Goal: Task Accomplishment & Management: Complete application form

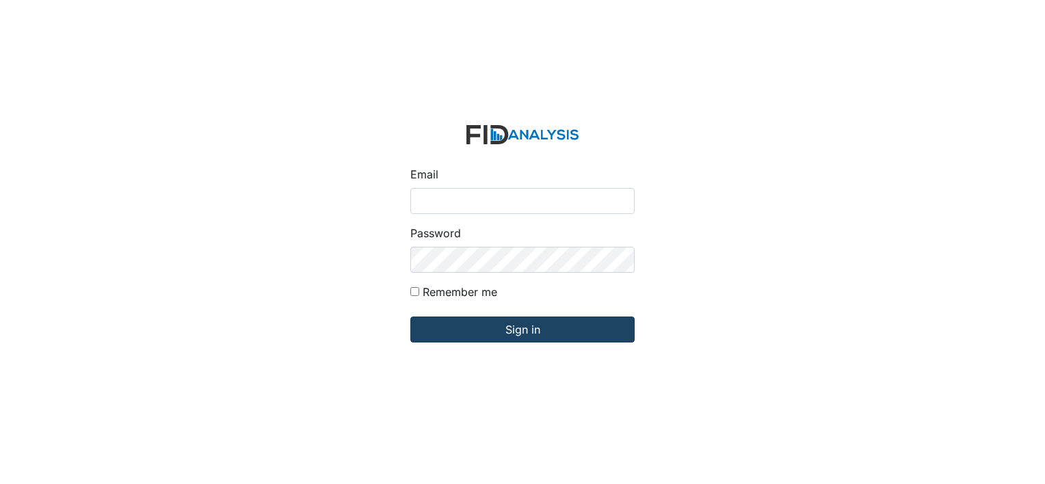
type input "[EMAIL_ADDRESS][DOMAIN_NAME]"
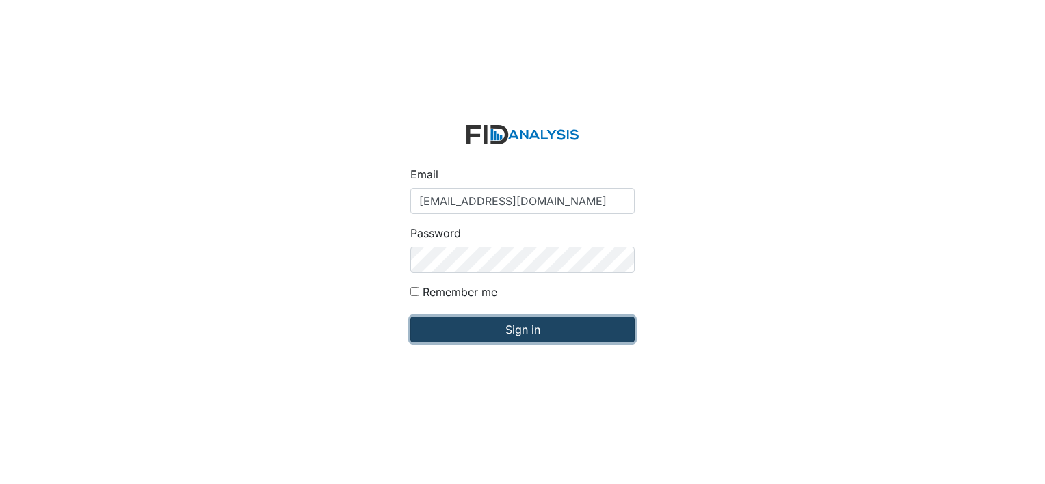
click at [535, 328] on input "Sign in" at bounding box center [522, 330] width 224 height 26
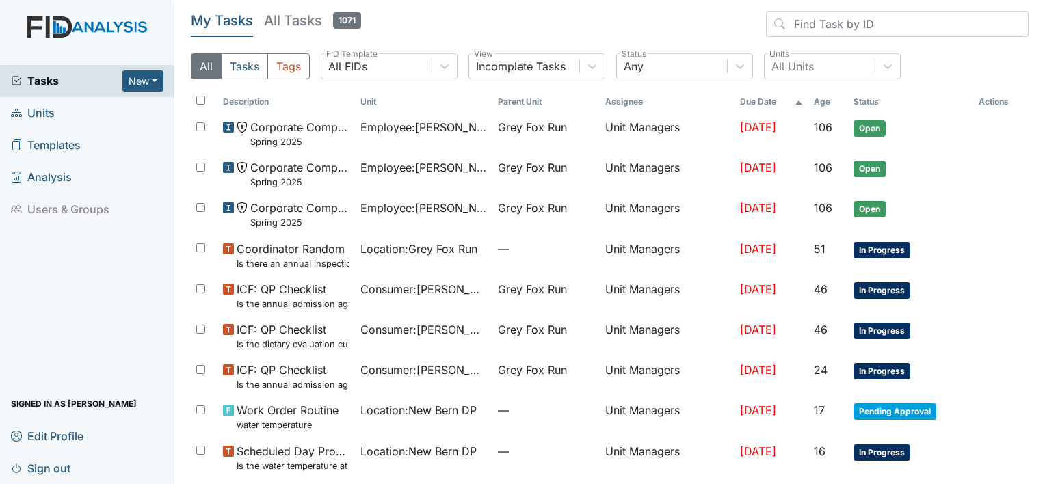
click at [39, 109] on span "Units" at bounding box center [33, 113] width 44 height 21
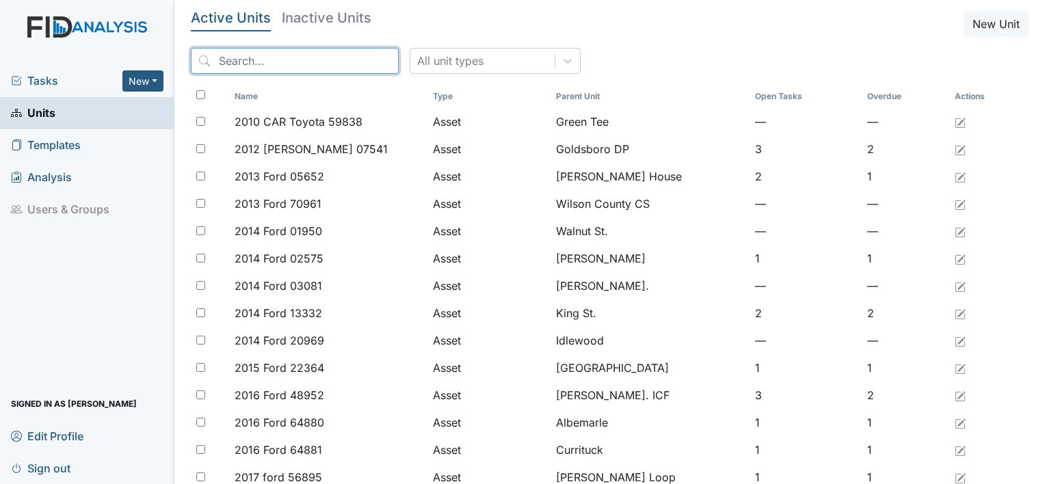
click at [251, 54] on input "search" at bounding box center [295, 61] width 208 height 26
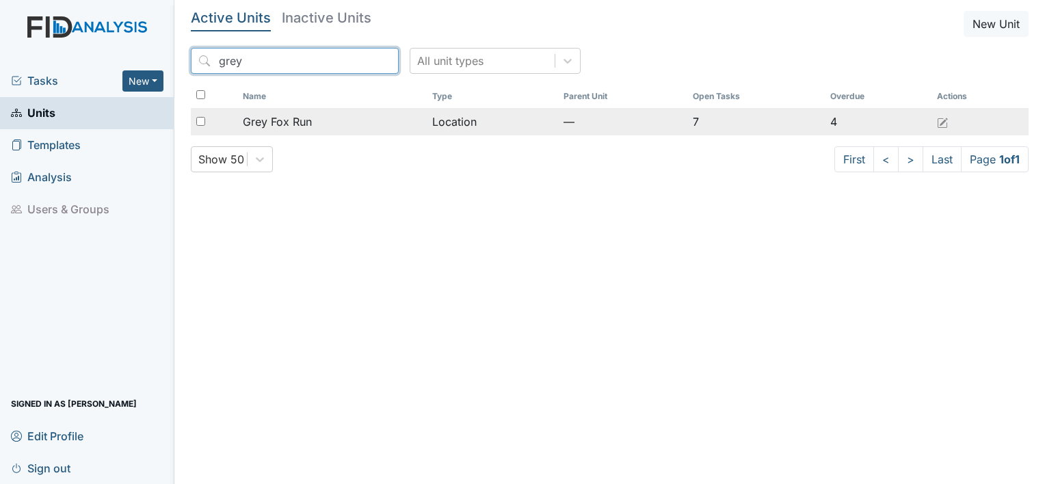
type input "grey"
click at [296, 120] on span "Grey Fox Run" at bounding box center [277, 122] width 69 height 16
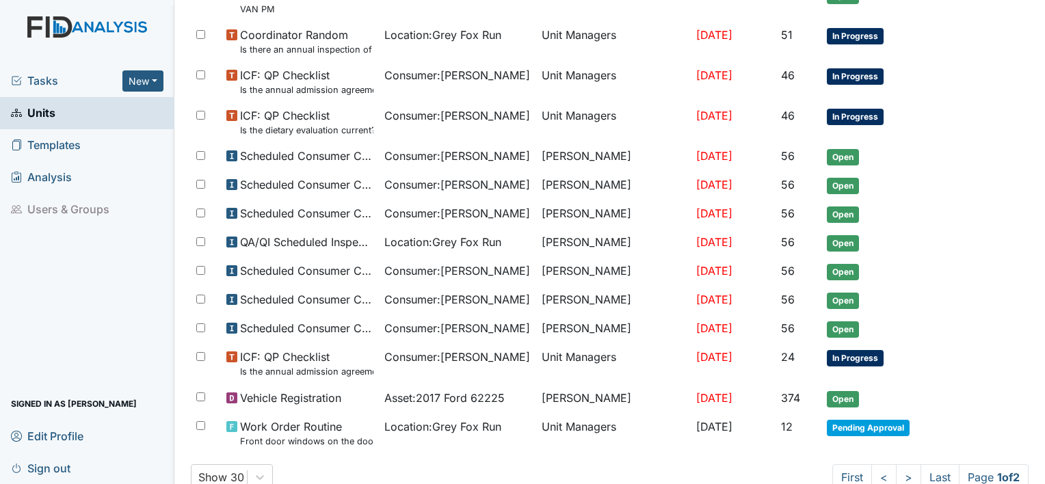
scroll to position [722, 0]
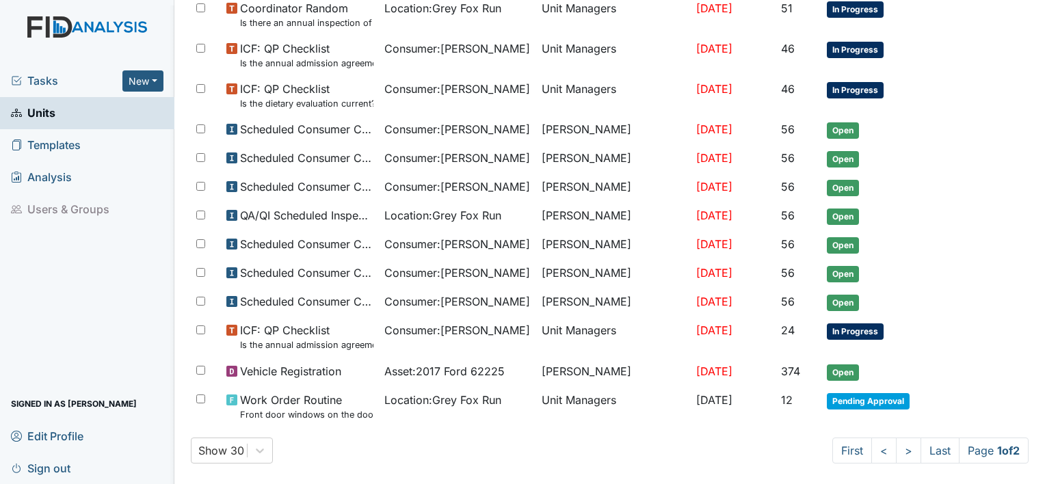
click at [896, 438] on link ">" at bounding box center [908, 451] width 25 height 26
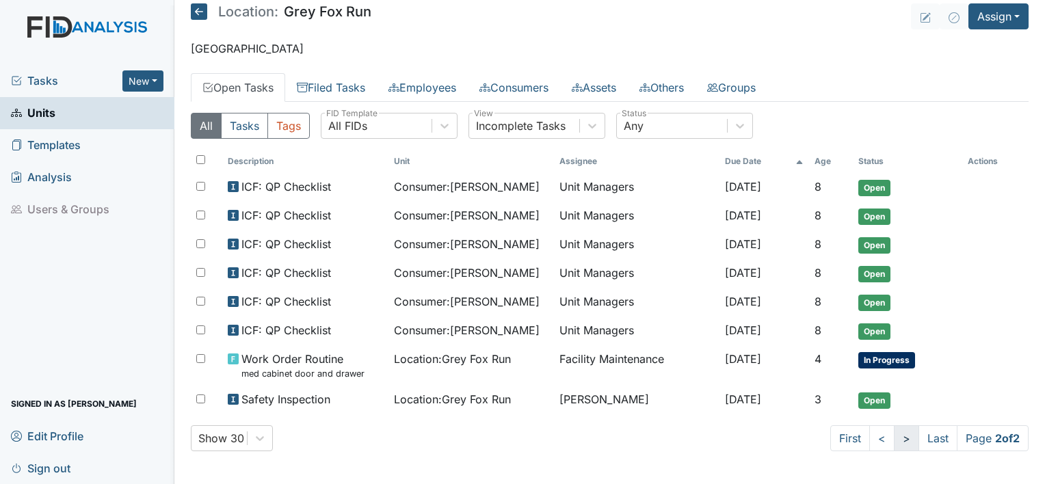
scroll to position [3, 0]
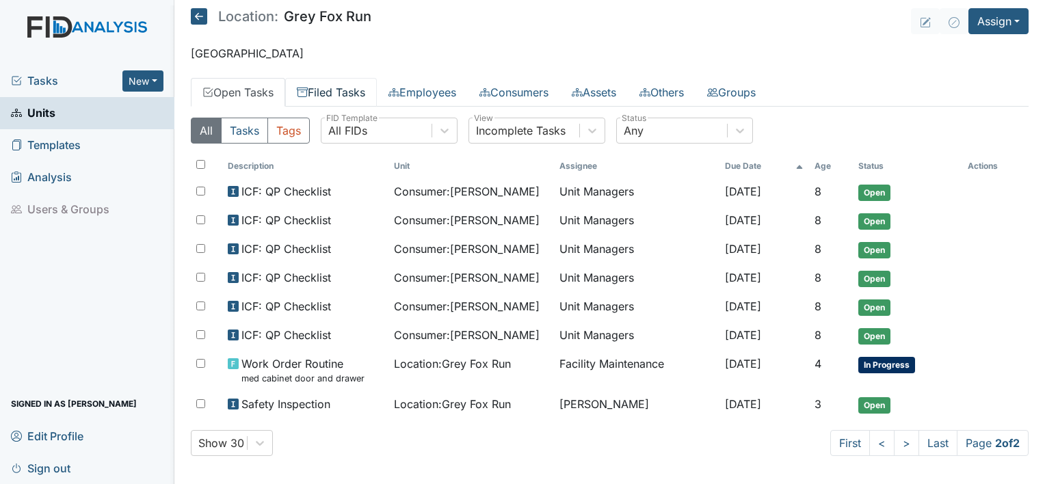
click at [332, 101] on link "Filed Tasks" at bounding box center [331, 92] width 92 height 29
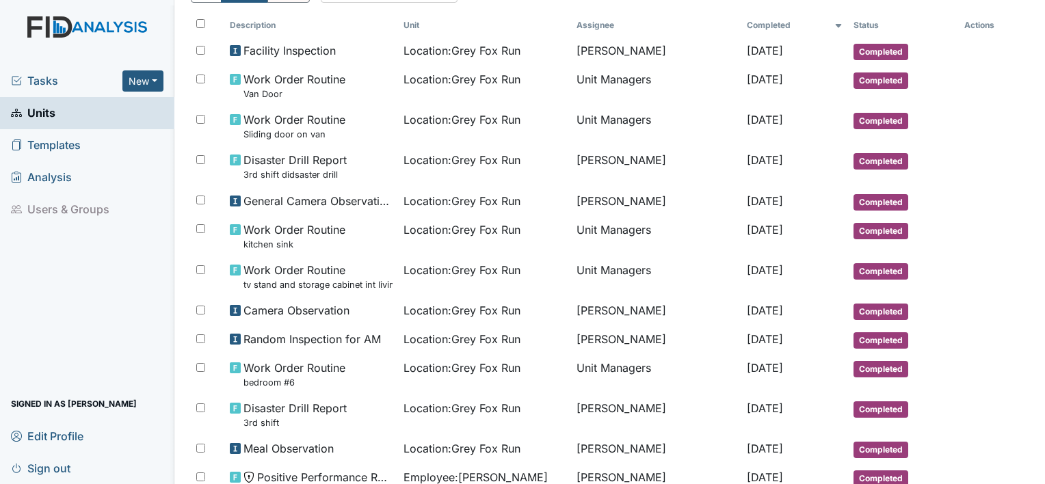
scroll to position [134, 0]
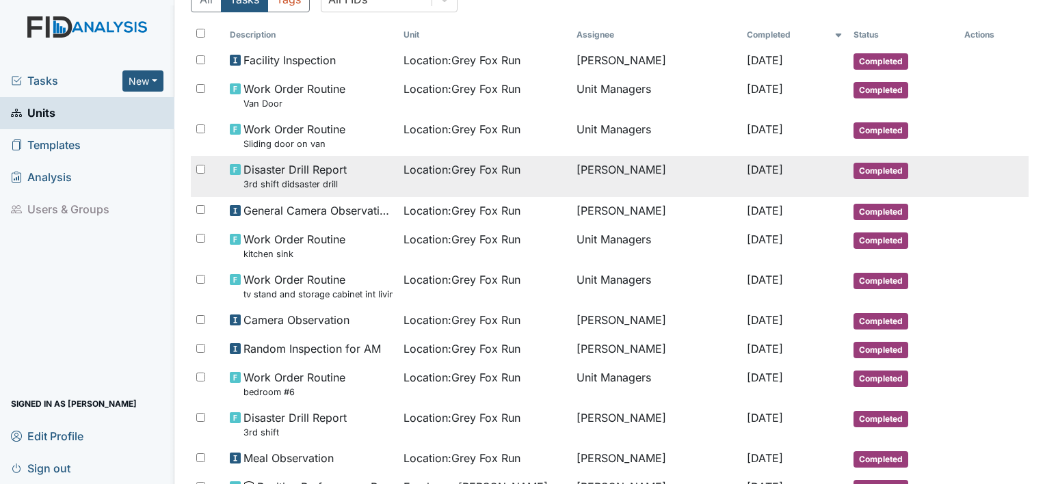
click at [323, 179] on small "3rd shift didsaster drill" at bounding box center [294, 184] width 103 height 13
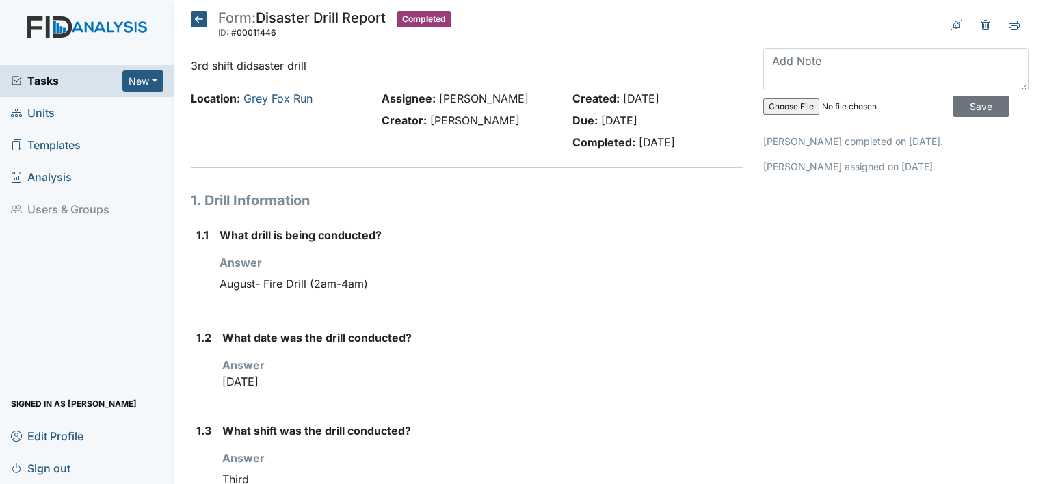
click at [202, 16] on icon at bounding box center [199, 19] width 16 height 16
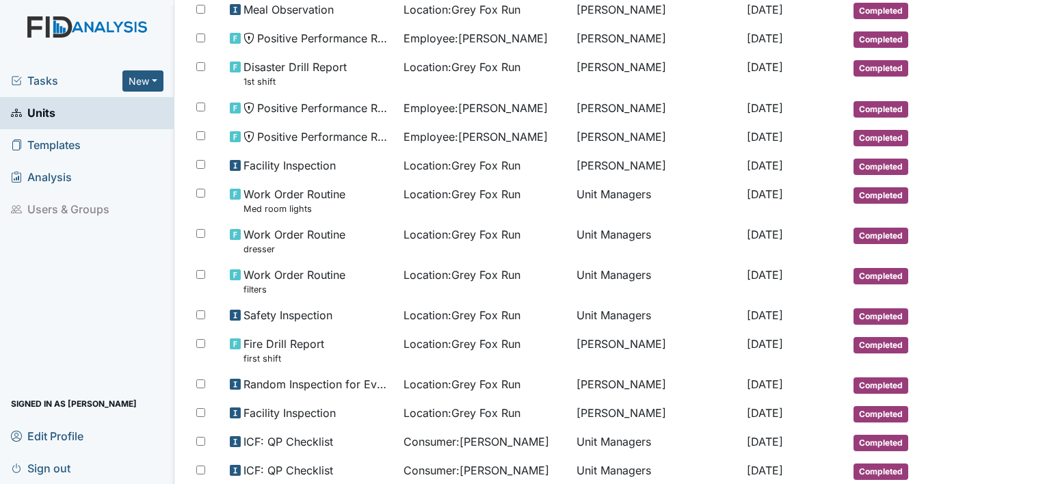
scroll to position [588, 0]
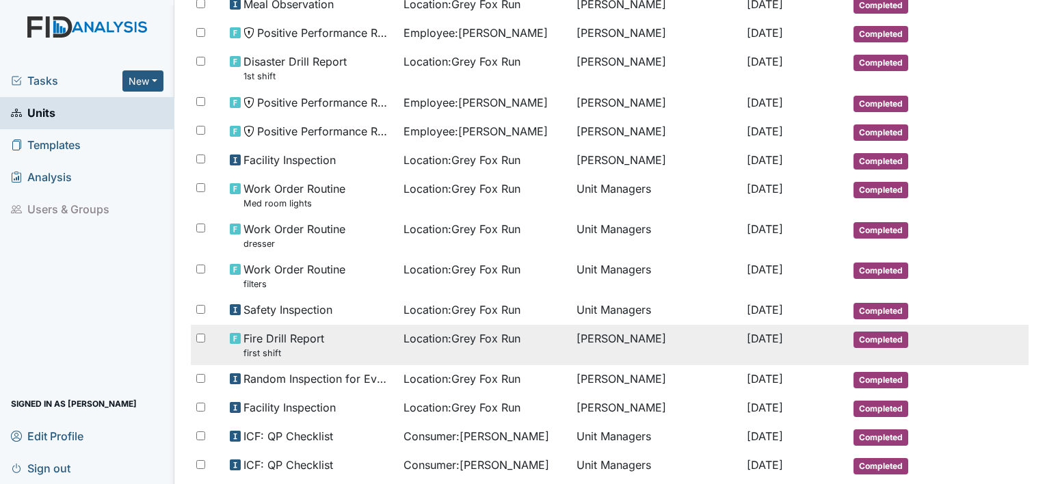
click at [867, 338] on span "Completed" at bounding box center [881, 340] width 55 height 16
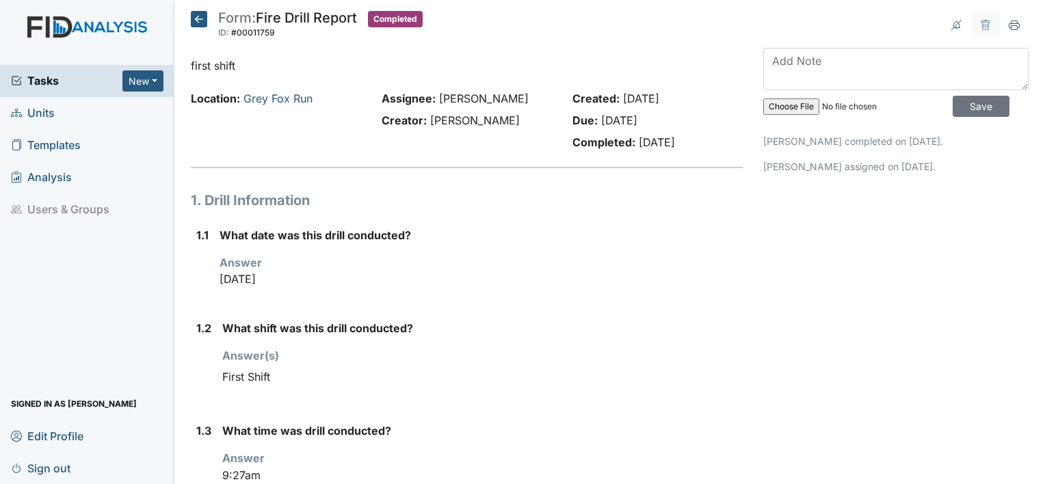
click at [198, 22] on icon at bounding box center [199, 19] width 16 height 16
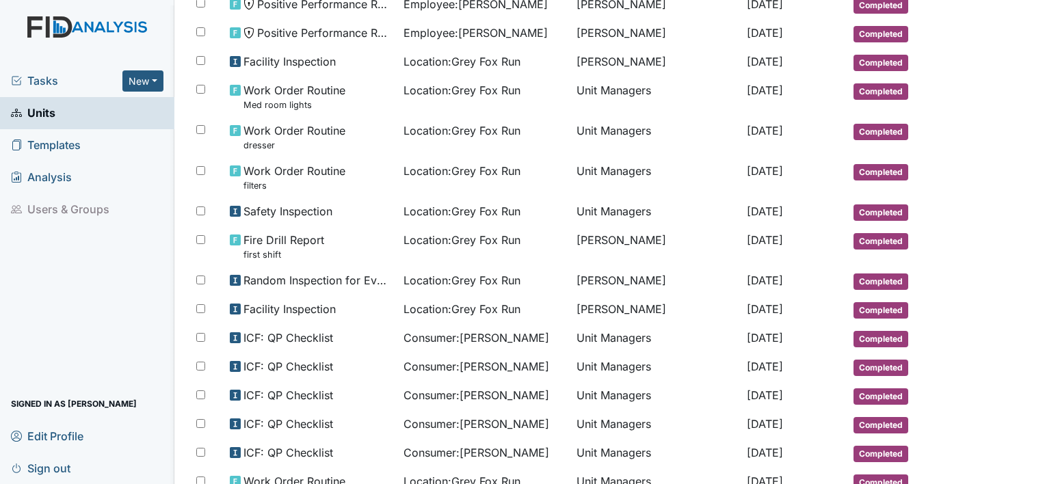
scroll to position [771, 0]
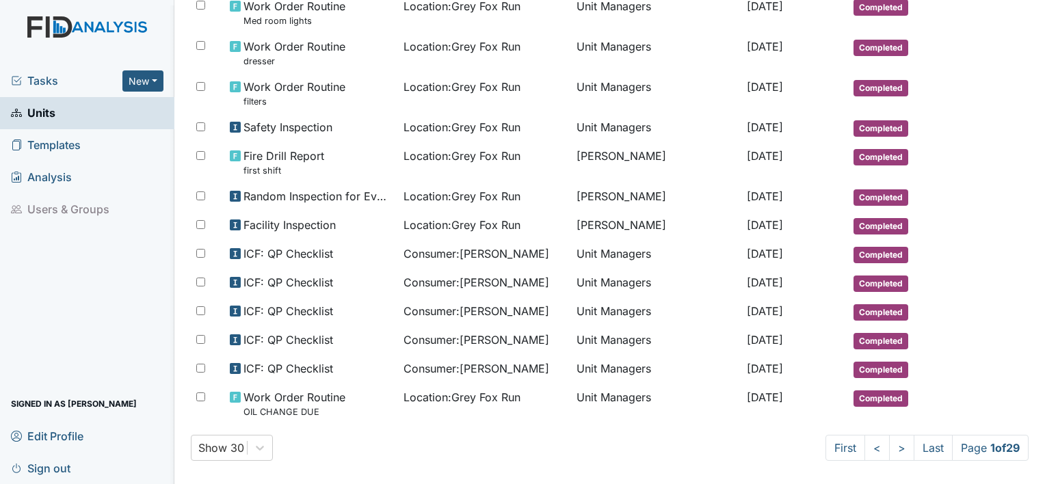
click at [889, 443] on link ">" at bounding box center [901, 448] width 25 height 26
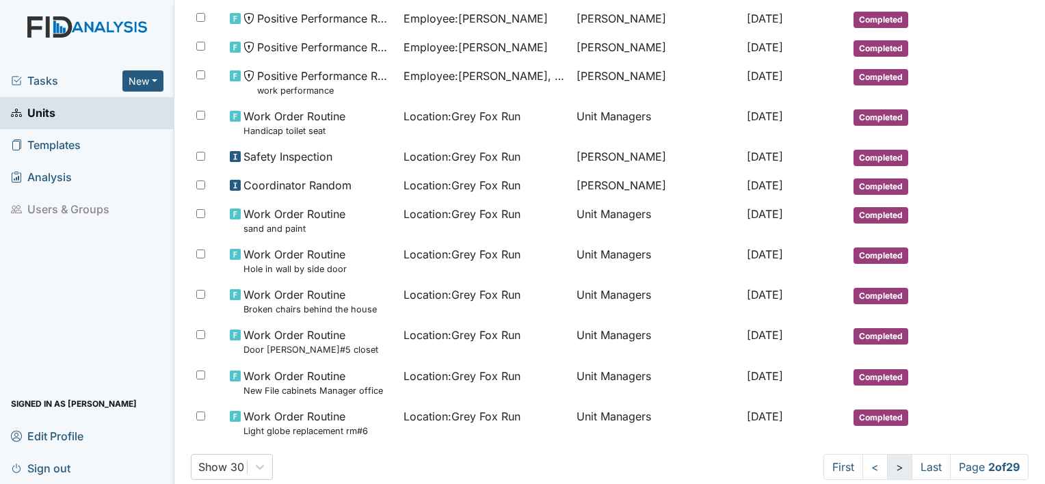
scroll to position [808, 0]
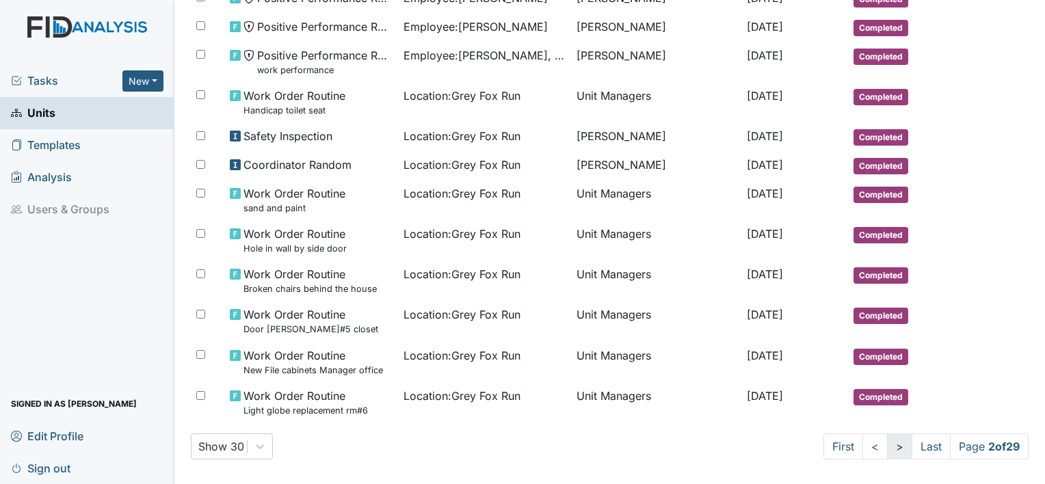
click at [889, 442] on link ">" at bounding box center [899, 447] width 25 height 26
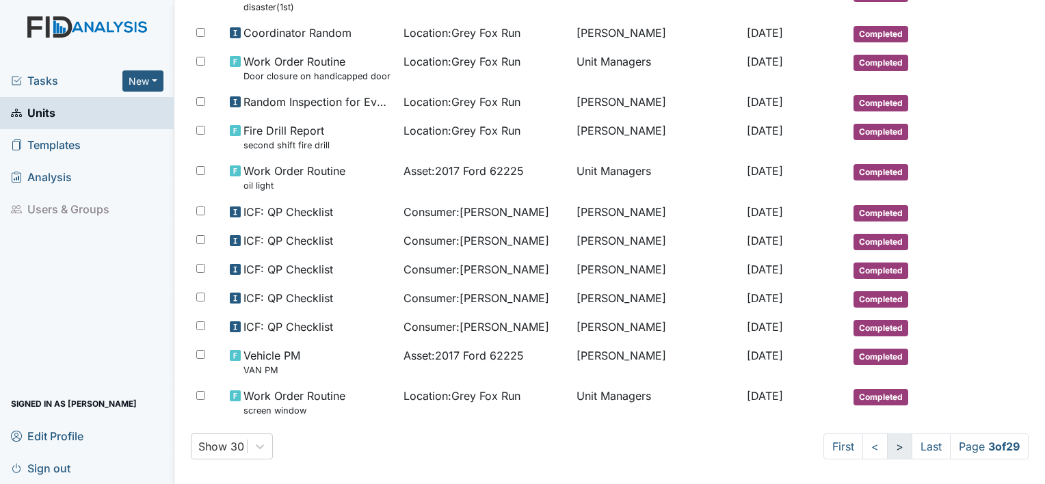
click at [237, 189] on td "Work Order Routine oil light" at bounding box center [311, 177] width 174 height 40
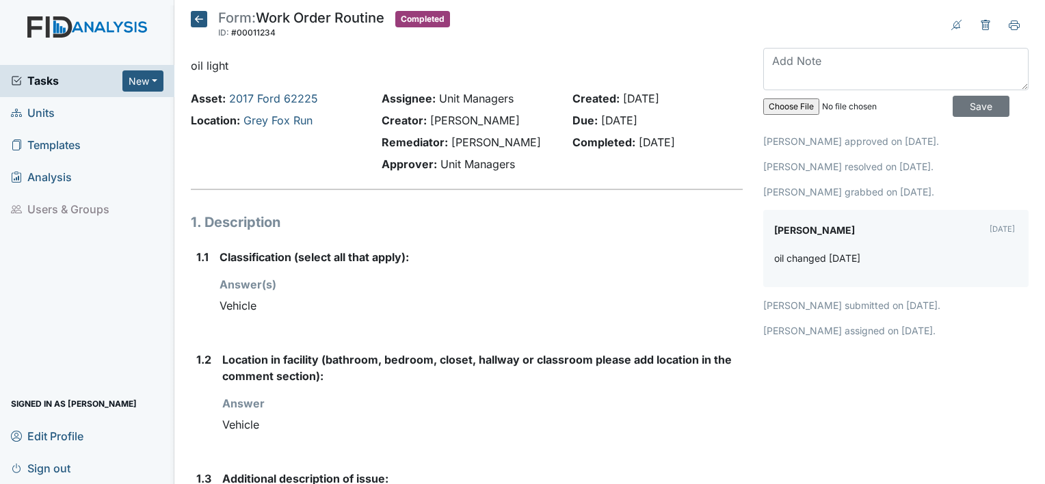
click at [192, 16] on icon at bounding box center [199, 19] width 16 height 16
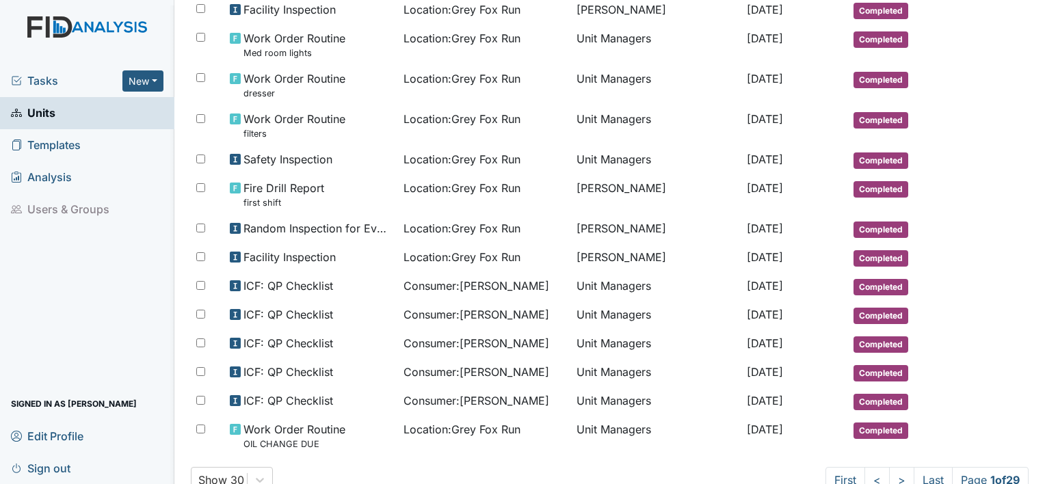
scroll to position [771, 0]
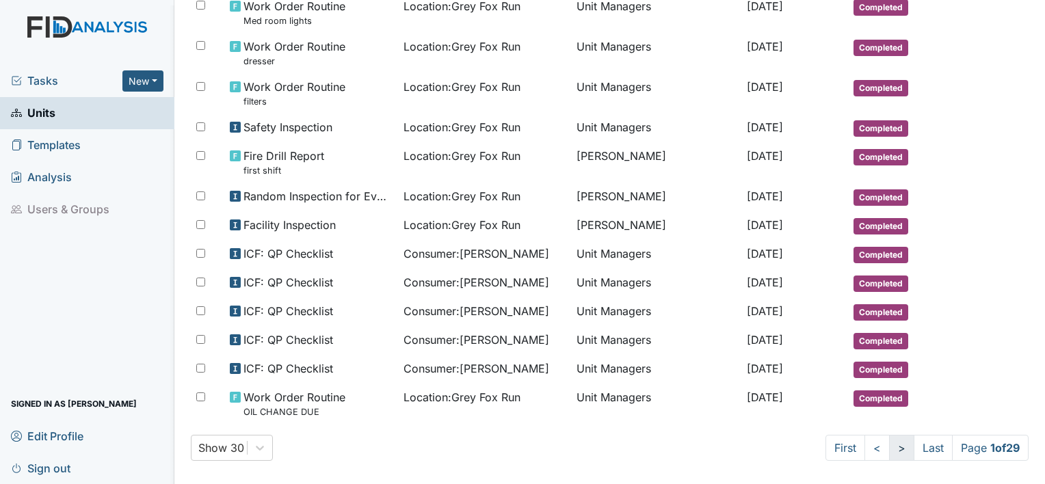
click at [890, 443] on link ">" at bounding box center [901, 448] width 25 height 26
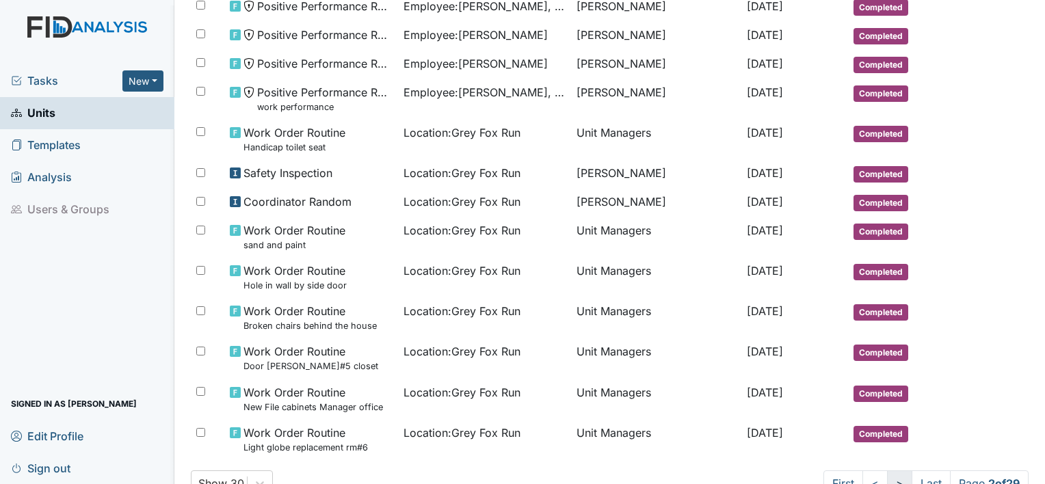
scroll to position [808, 0]
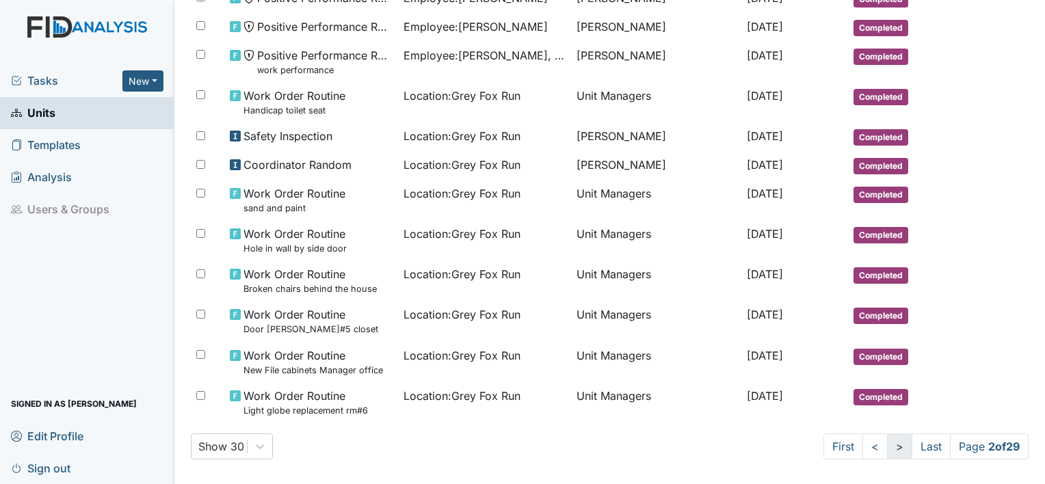
click at [887, 438] on link ">" at bounding box center [899, 447] width 25 height 26
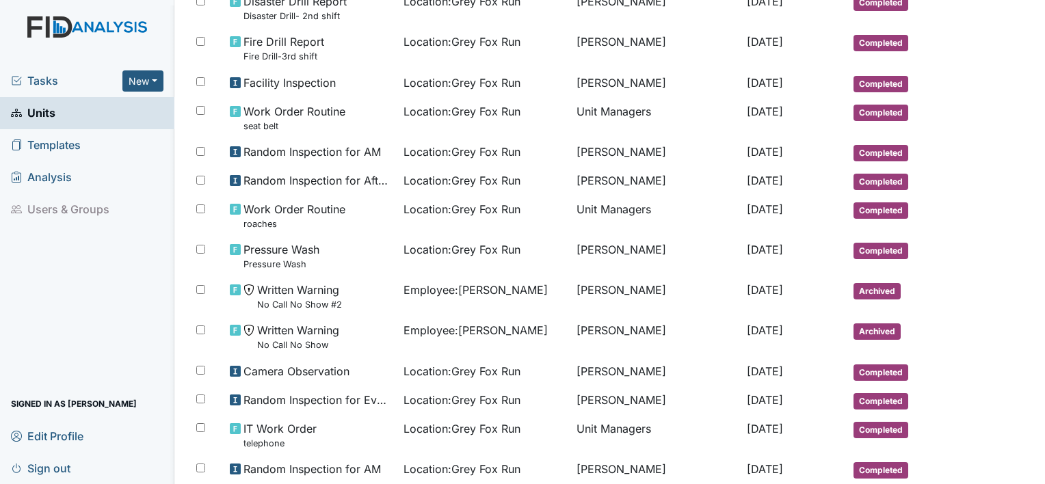
scroll to position [218, 0]
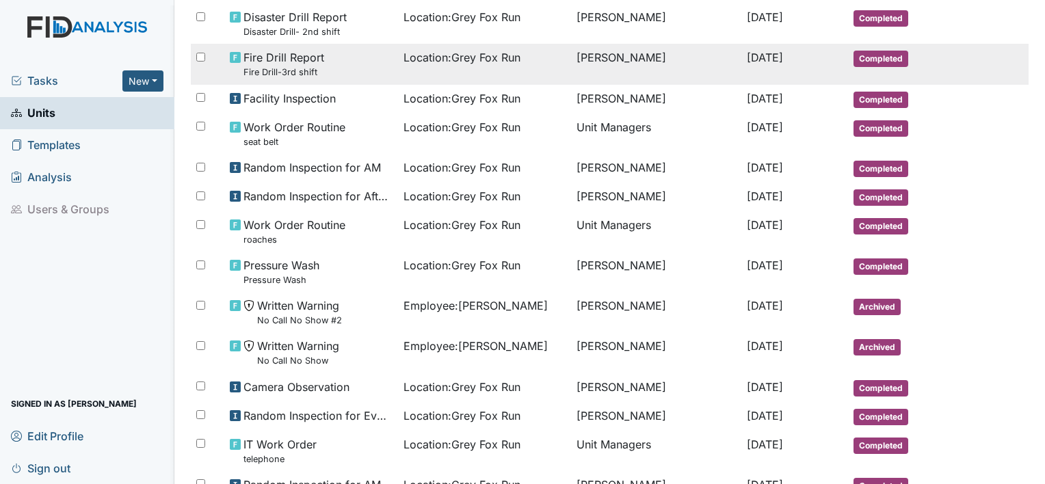
click at [255, 66] on small "Fire Drill-3rd shift" at bounding box center [283, 72] width 81 height 13
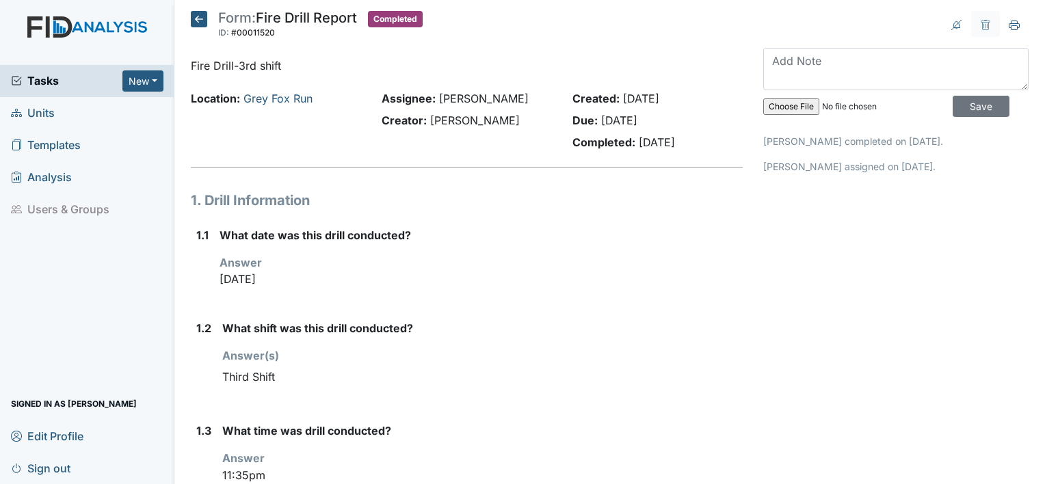
click at [198, 18] on icon at bounding box center [199, 19] width 16 height 16
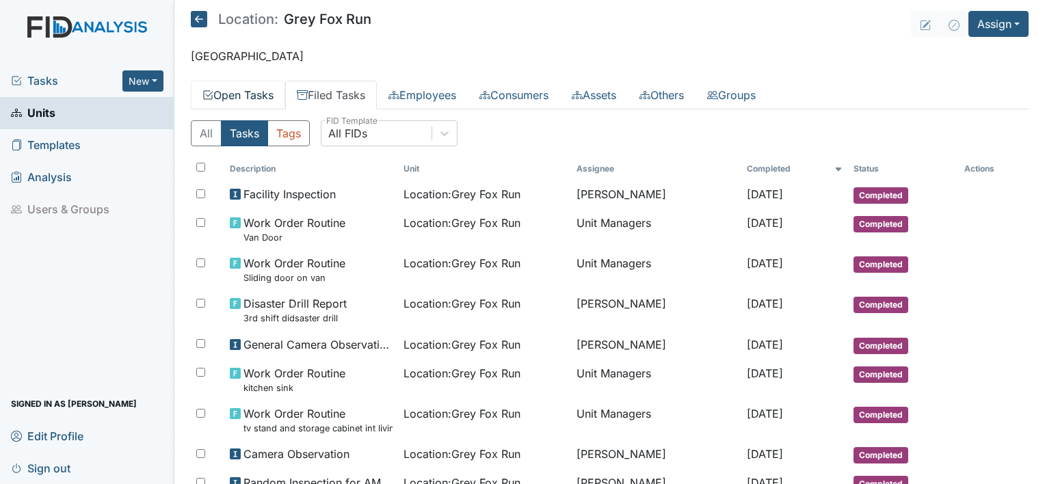
click at [261, 93] on link "Open Tasks" at bounding box center [238, 95] width 94 height 29
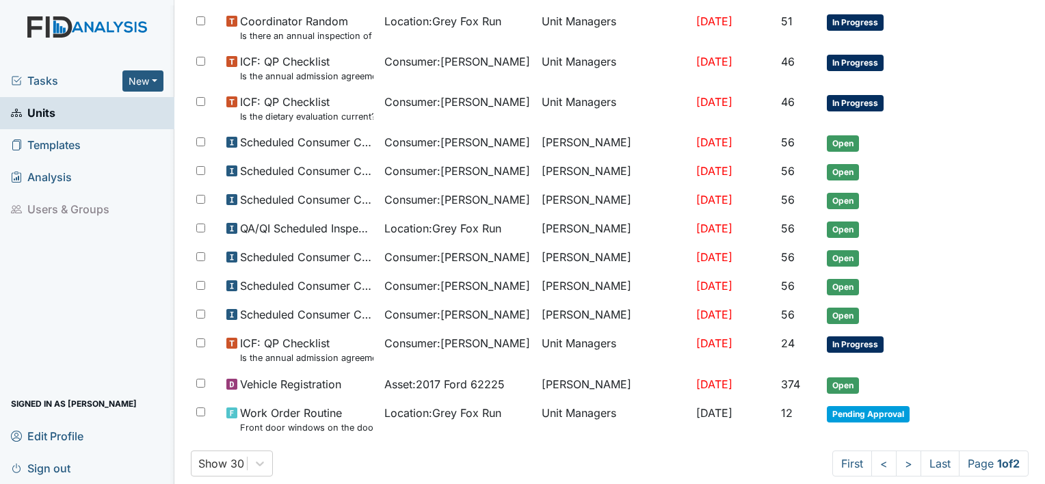
scroll to position [722, 0]
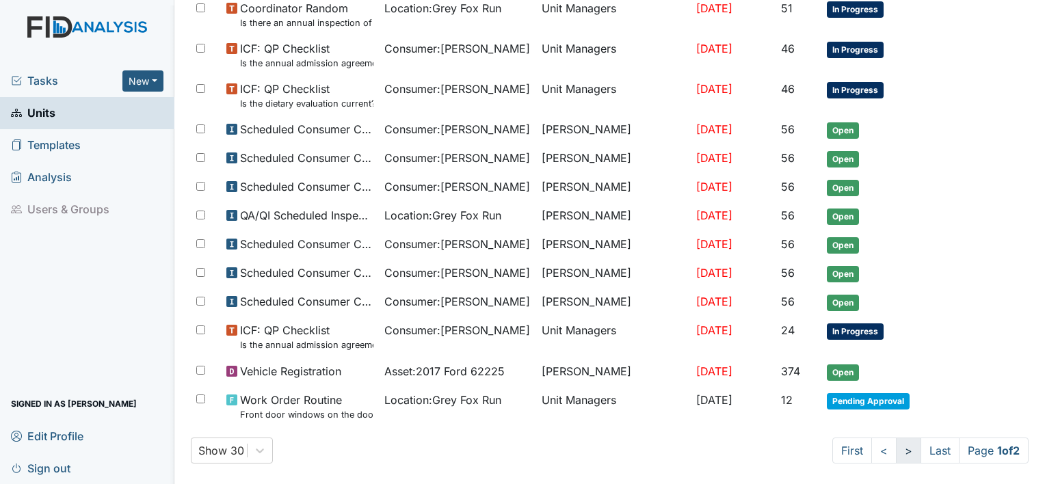
click at [896, 438] on link ">" at bounding box center [908, 451] width 25 height 26
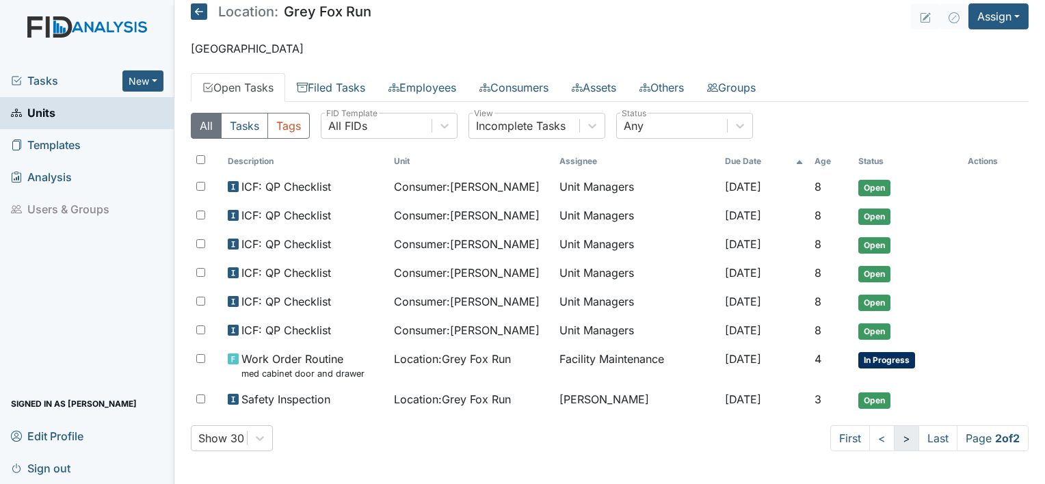
scroll to position [3, 0]
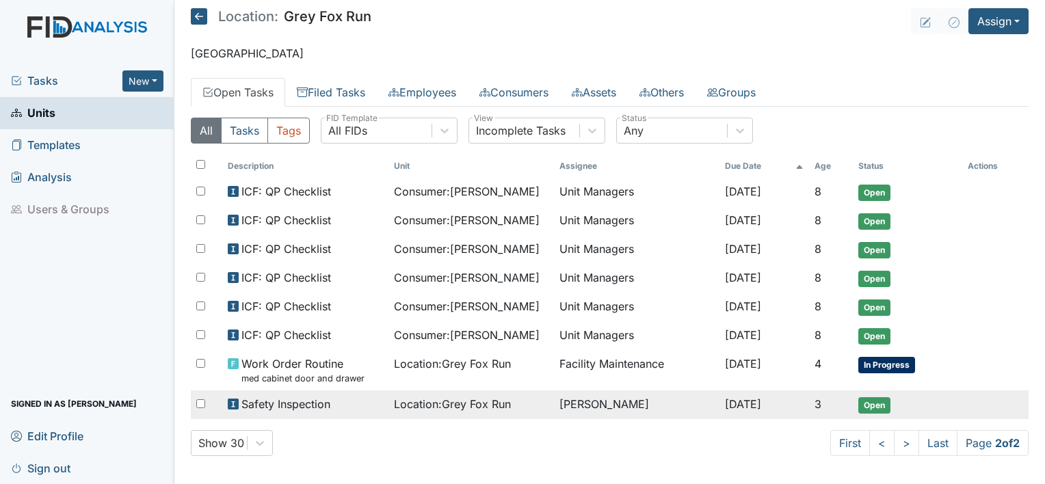
click at [877, 399] on span "Open" at bounding box center [874, 405] width 32 height 16
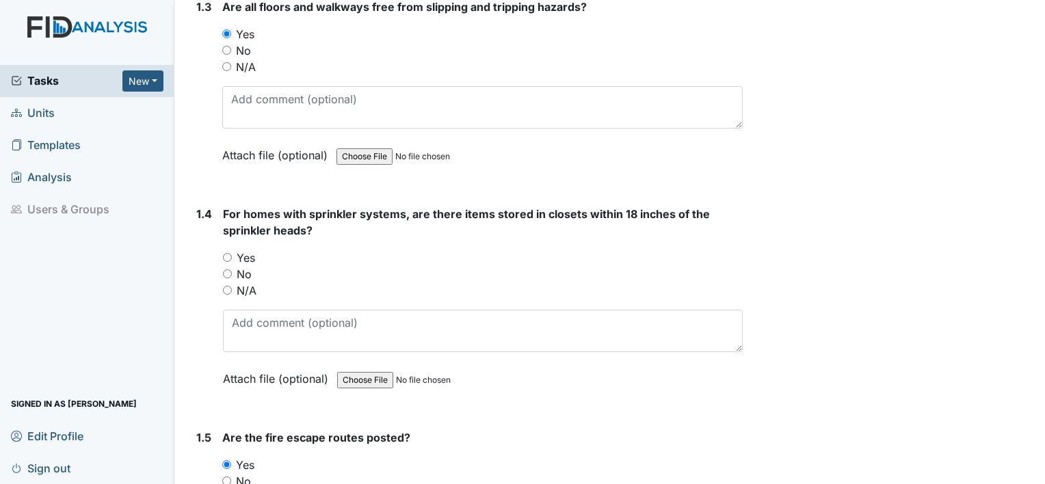
scroll to position [690, 0]
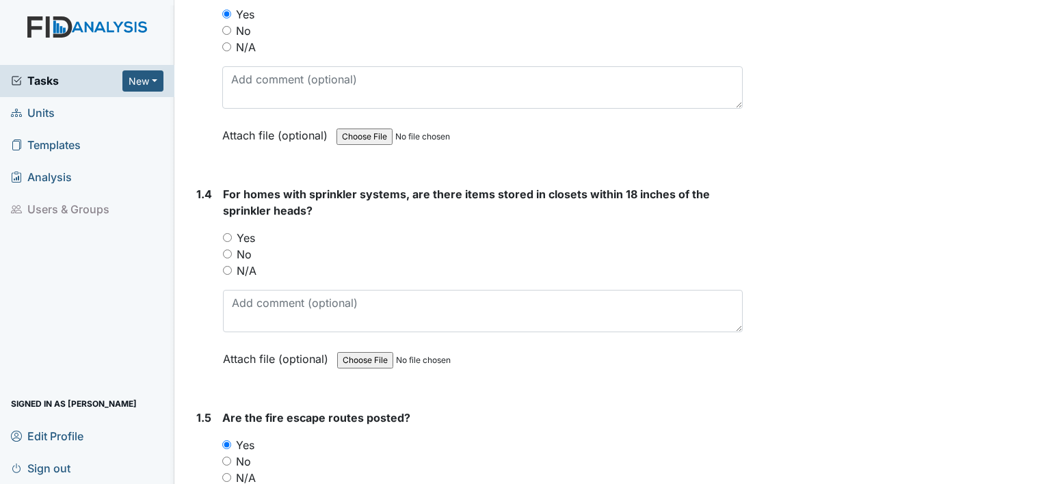
click at [223, 250] on input "No" at bounding box center [227, 254] width 9 height 9
radio input "true"
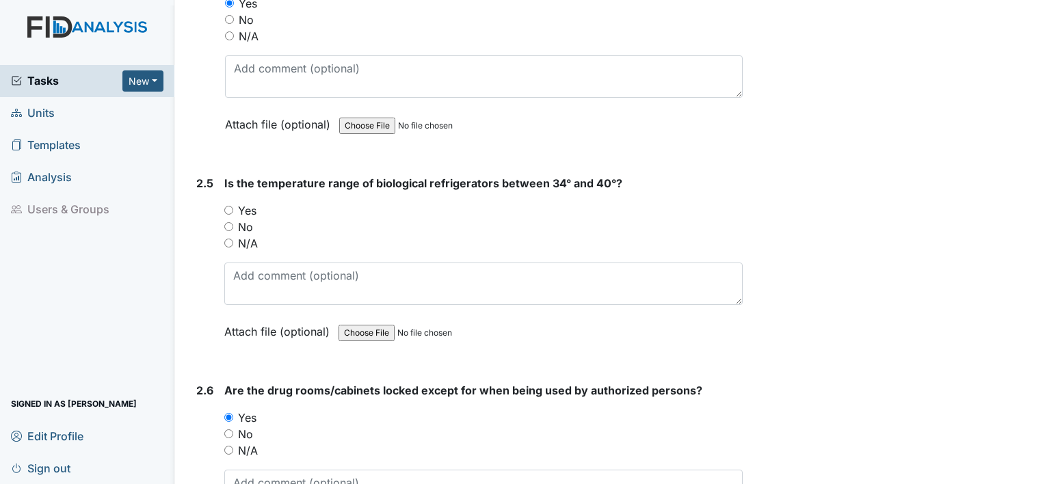
scroll to position [4312, 0]
click at [228, 237] on input "N/A" at bounding box center [228, 241] width 9 height 9
radio input "true"
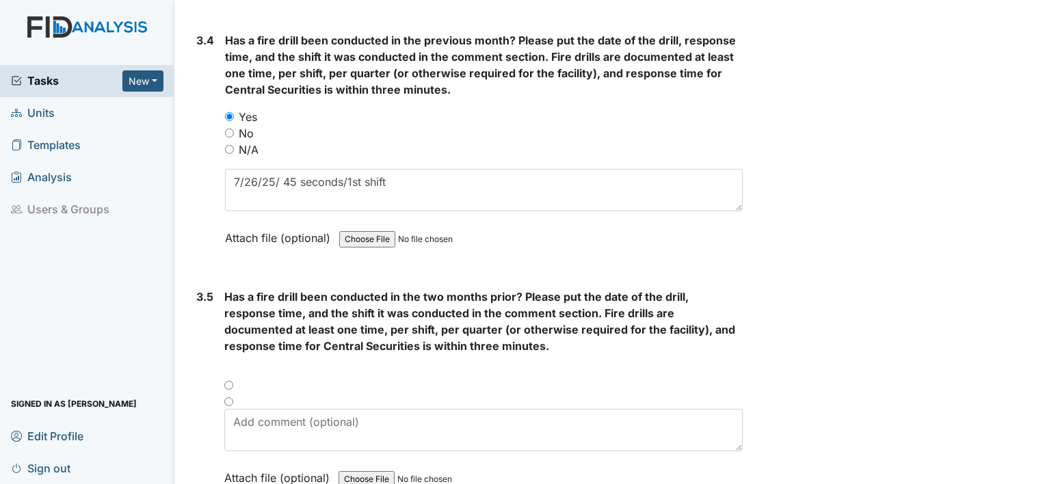
scroll to position [6232, 0]
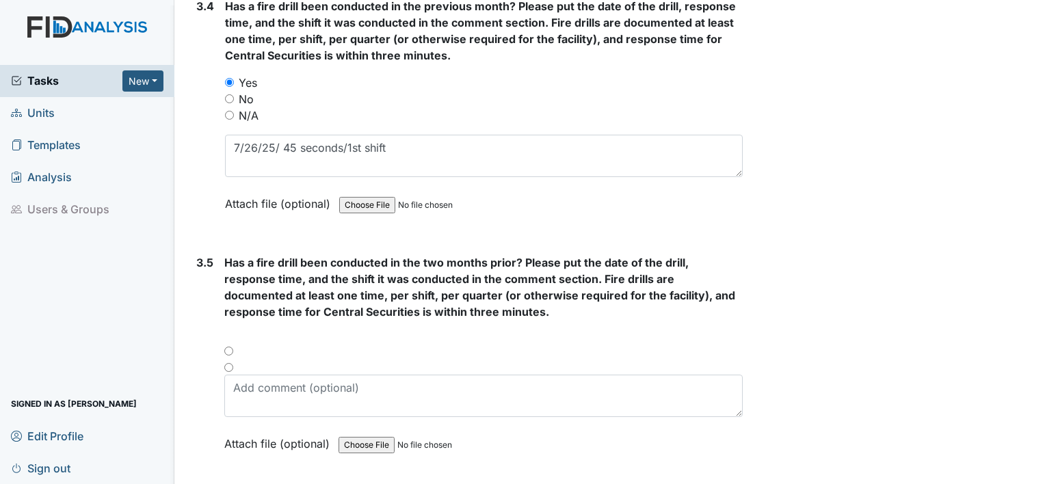
click at [229, 347] on div at bounding box center [483, 355] width 518 height 16
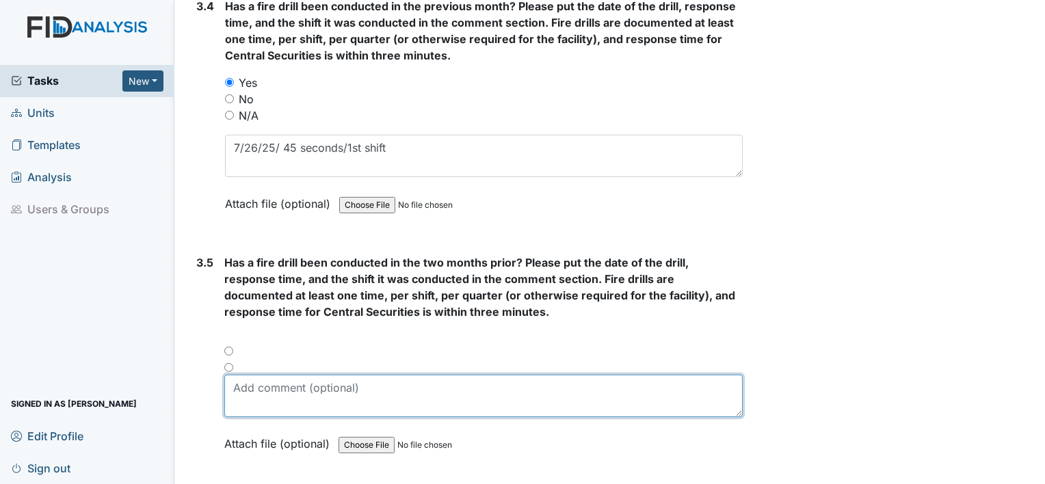
click at [258, 375] on textarea at bounding box center [483, 396] width 518 height 42
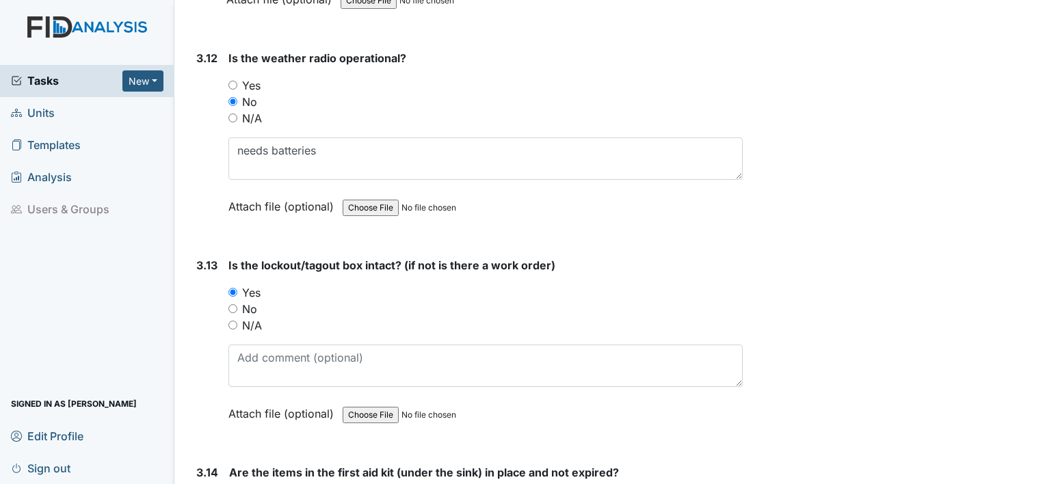
scroll to position [7900, 0]
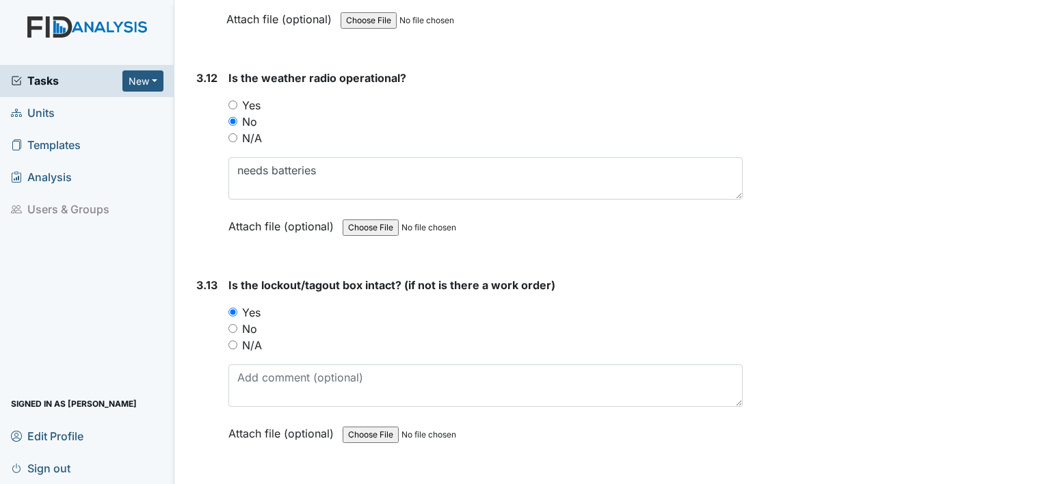
type textarea "6/20/25/2:19 seconds/3rd shift"
click at [228, 101] on input "Yes" at bounding box center [232, 105] width 9 height 9
radio input "true"
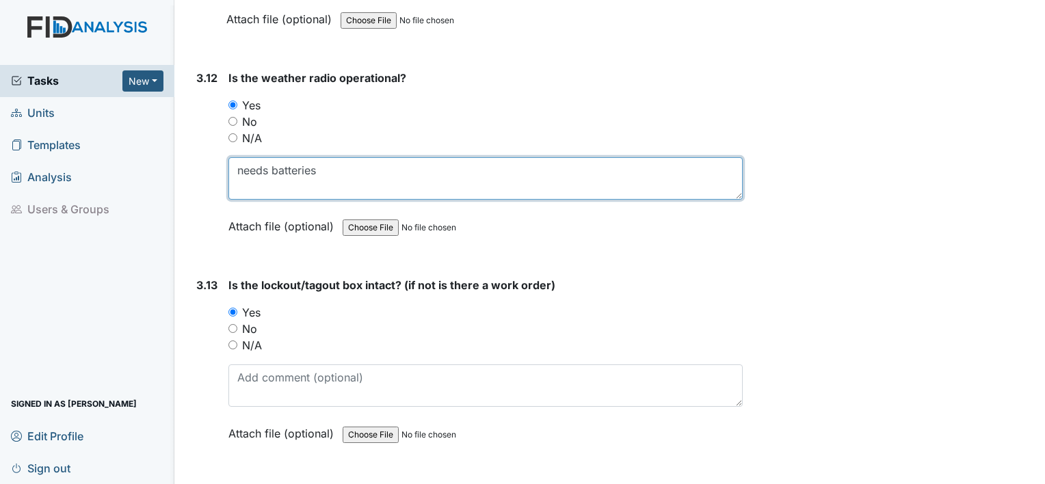
click at [326, 157] on textarea "needs batteries" at bounding box center [485, 178] width 514 height 42
type textarea "n"
type textarea "b"
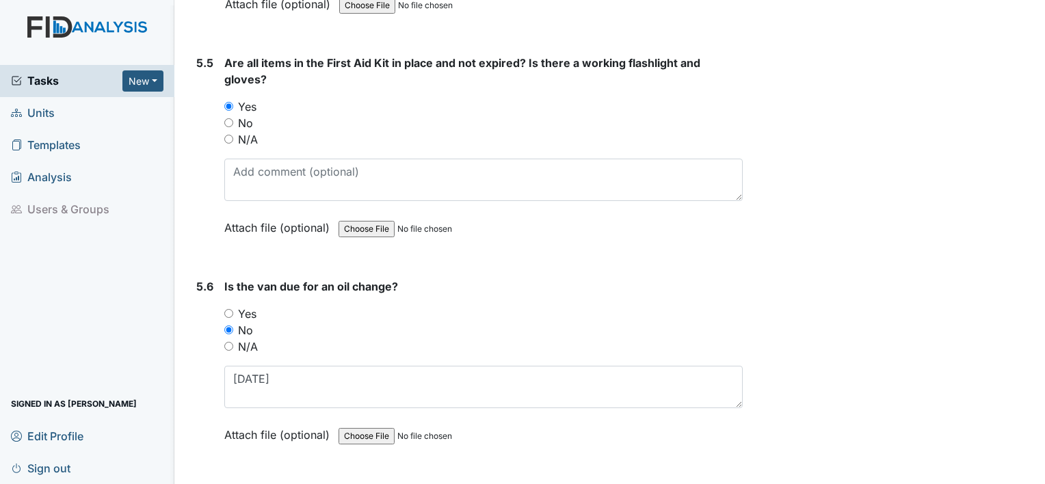
scroll to position [10512, 0]
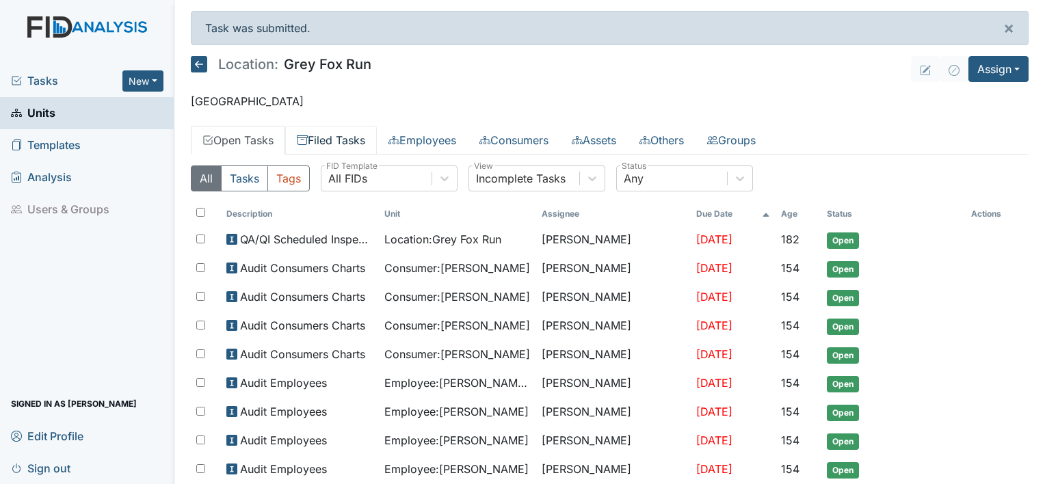
click at [344, 137] on link "Filed Tasks" at bounding box center [331, 140] width 92 height 29
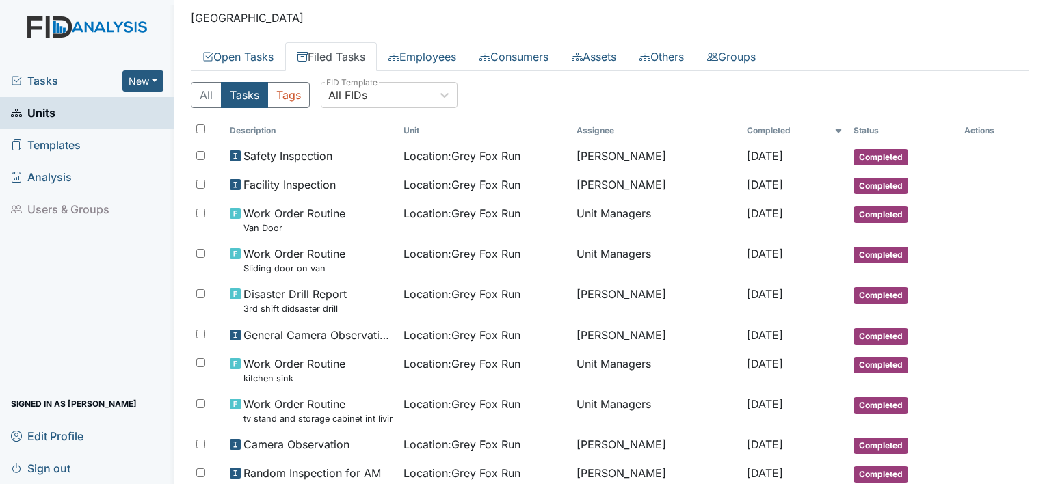
scroll to position [77, 0]
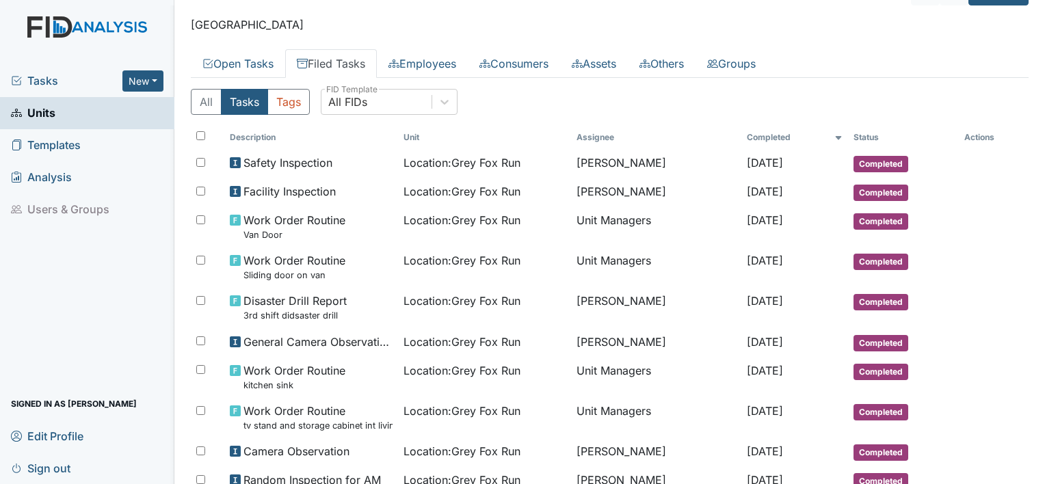
click at [55, 471] on span "Sign out" at bounding box center [41, 468] width 60 height 21
